Goal: Find specific page/section: Find specific page/section

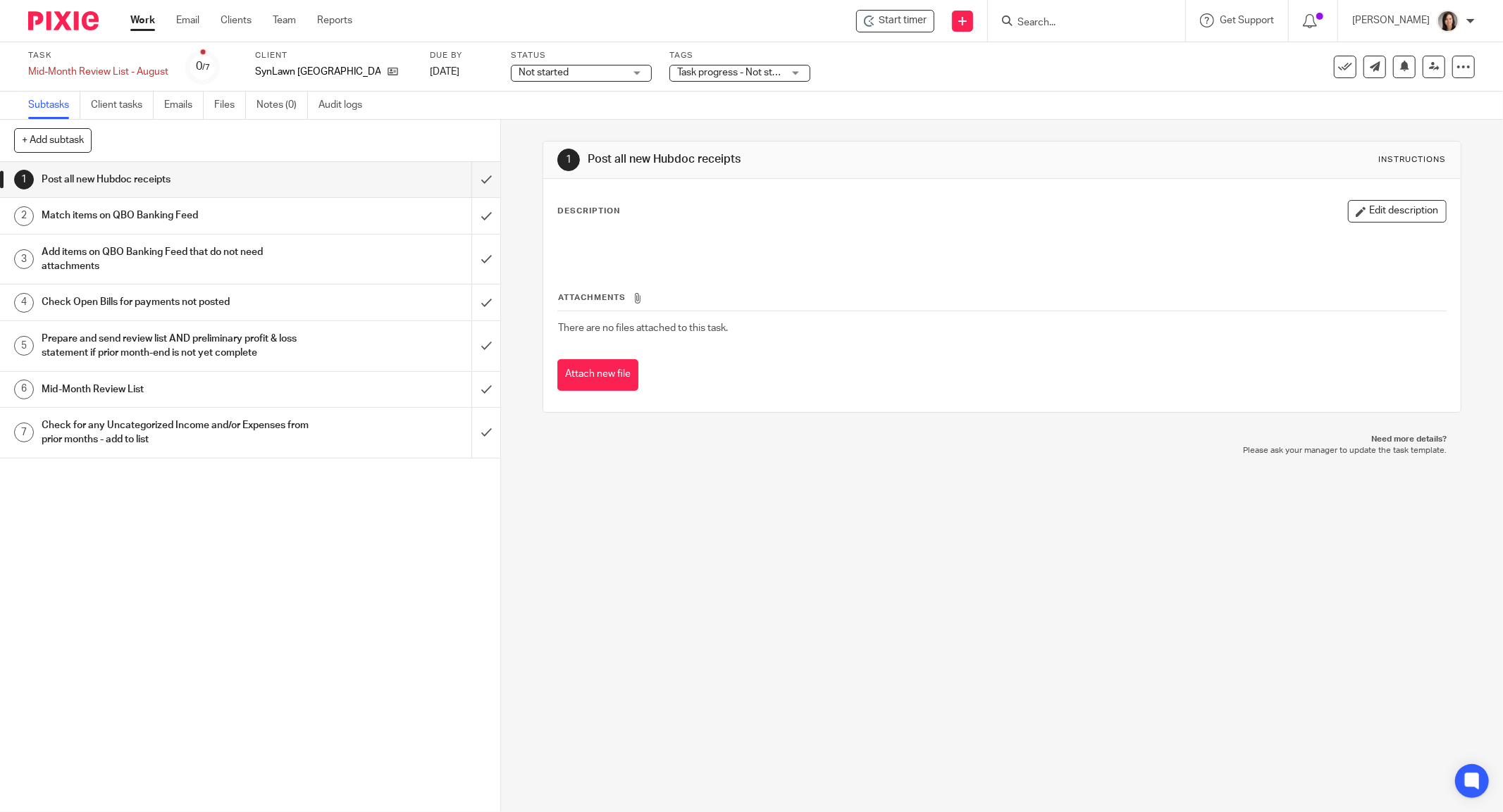
click at [1083, 19] on input "Search" at bounding box center [1080, 23] width 127 height 13
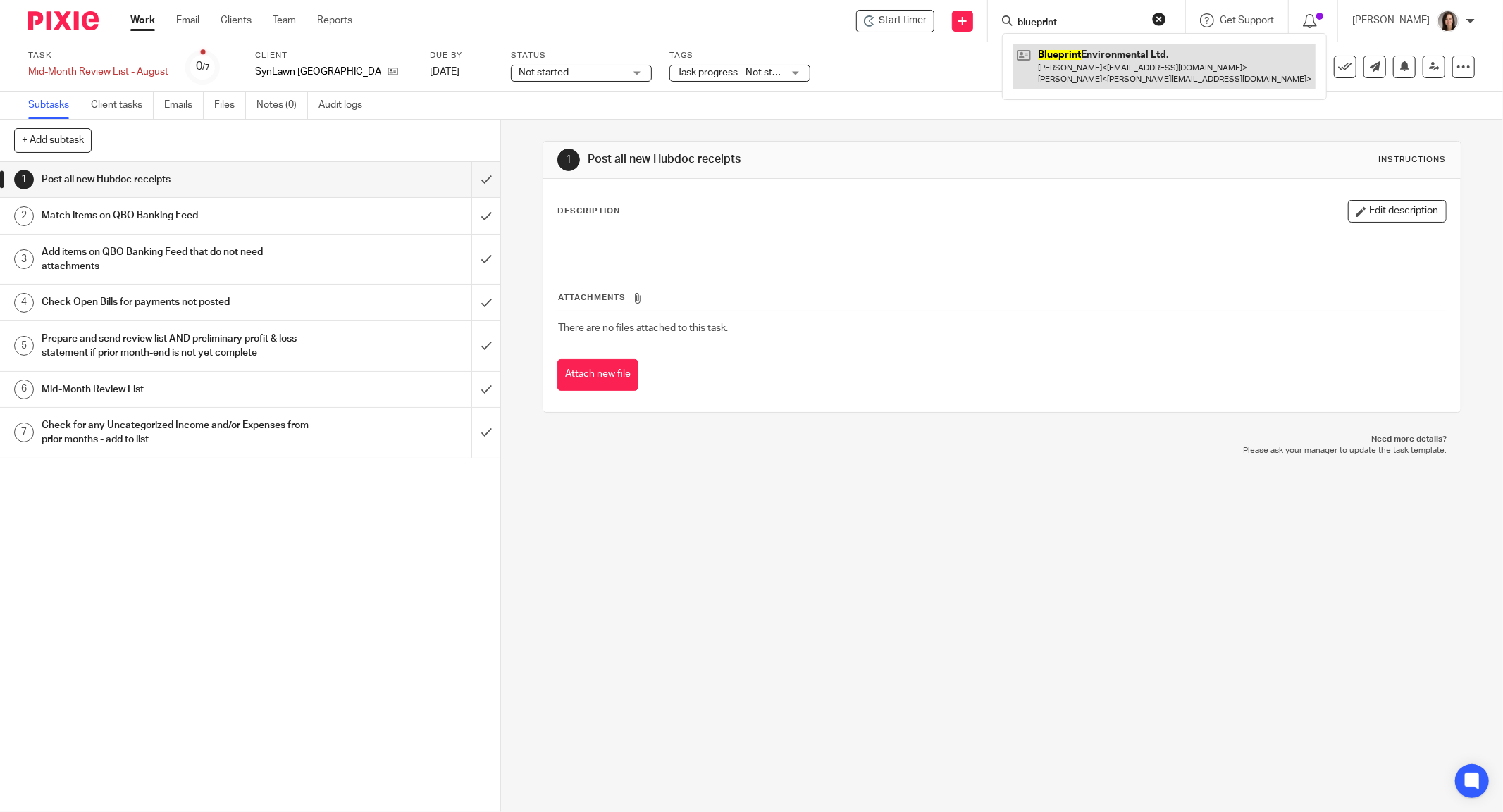
type input "blueprint"
click at [1099, 75] on link at bounding box center [1164, 66] width 302 height 44
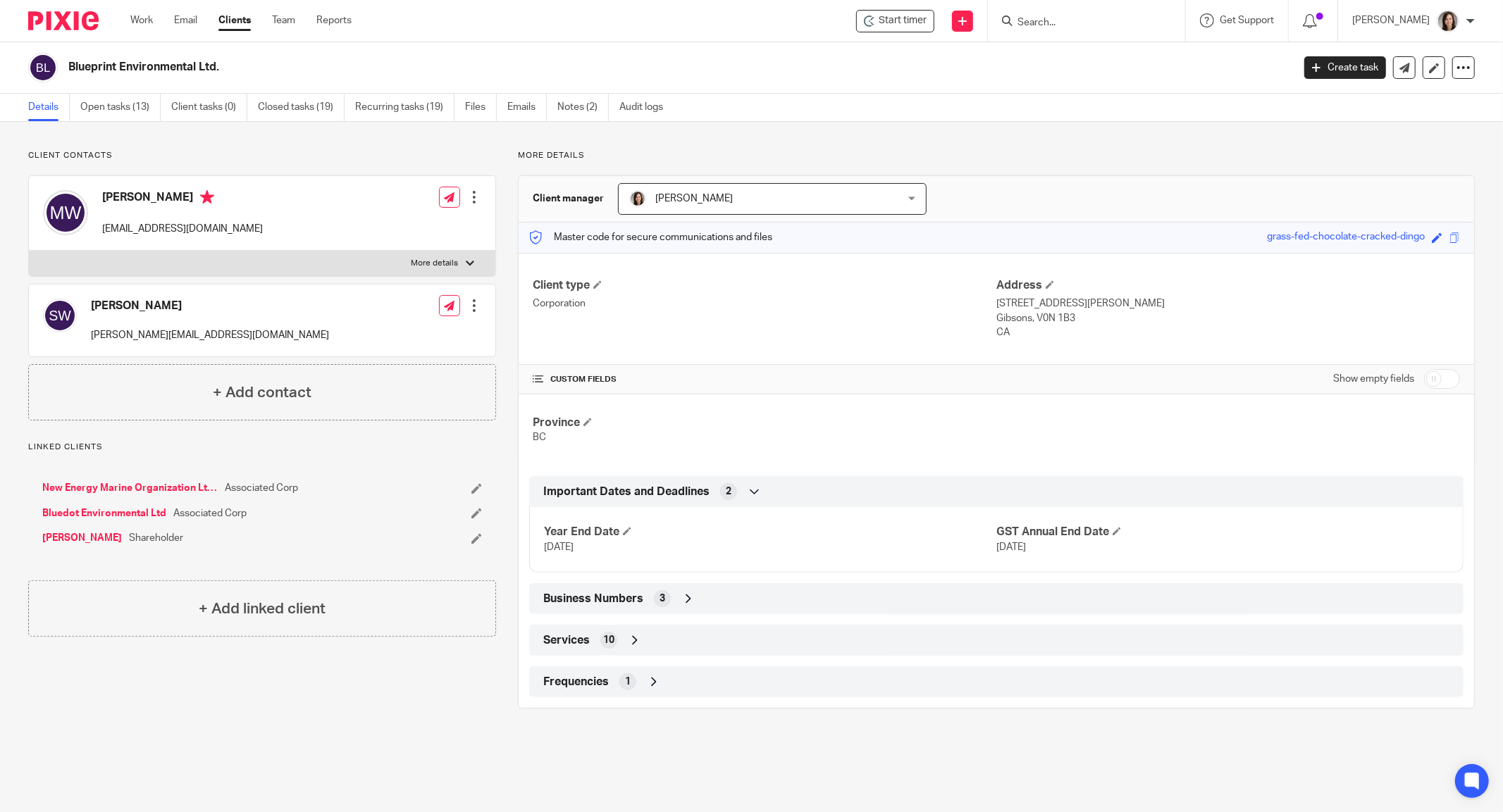
click at [682, 593] on icon at bounding box center [688, 599] width 14 height 14
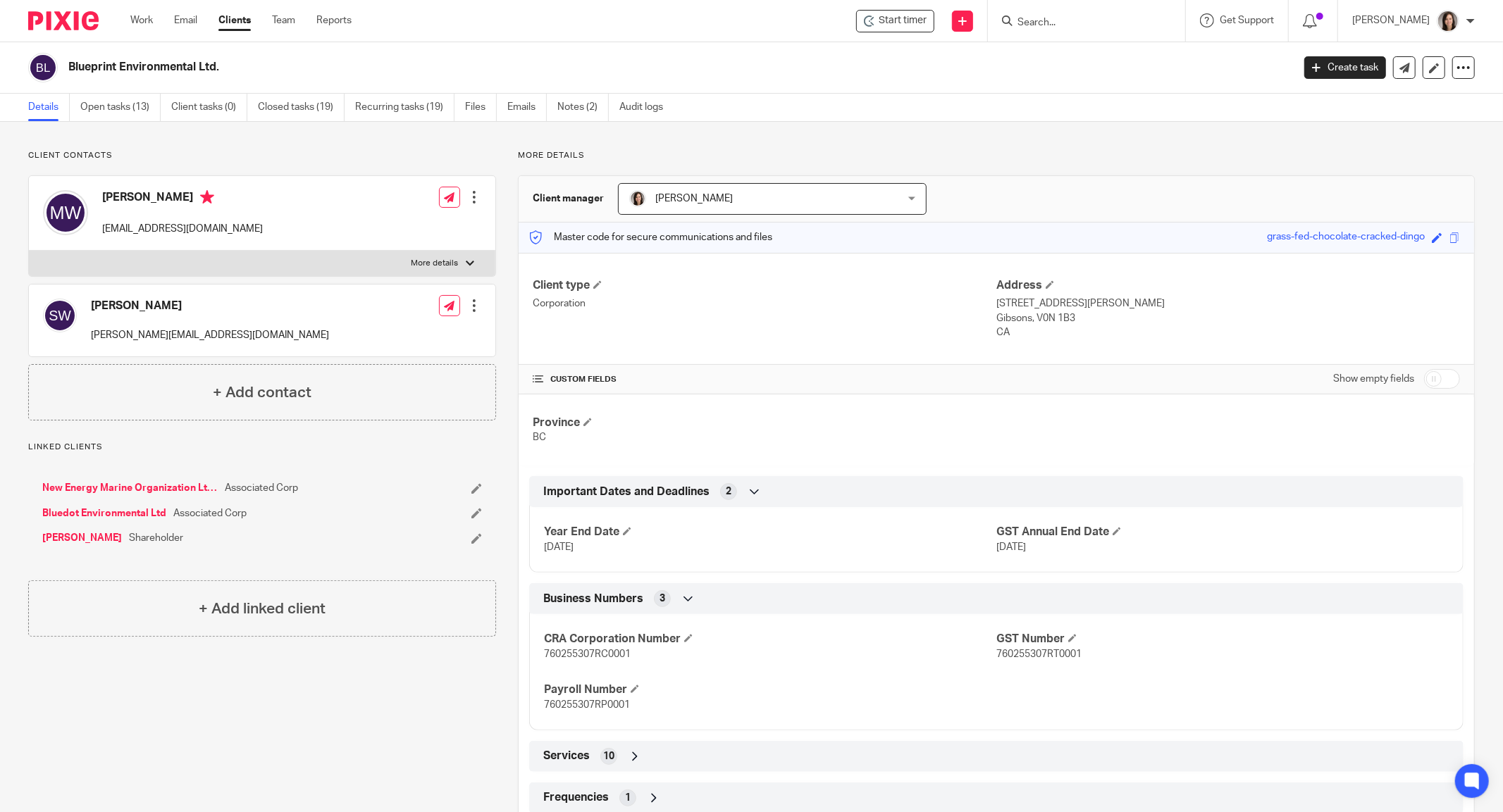
scroll to position [38, 0]
